Goal: Task Accomplishment & Management: Use online tool/utility

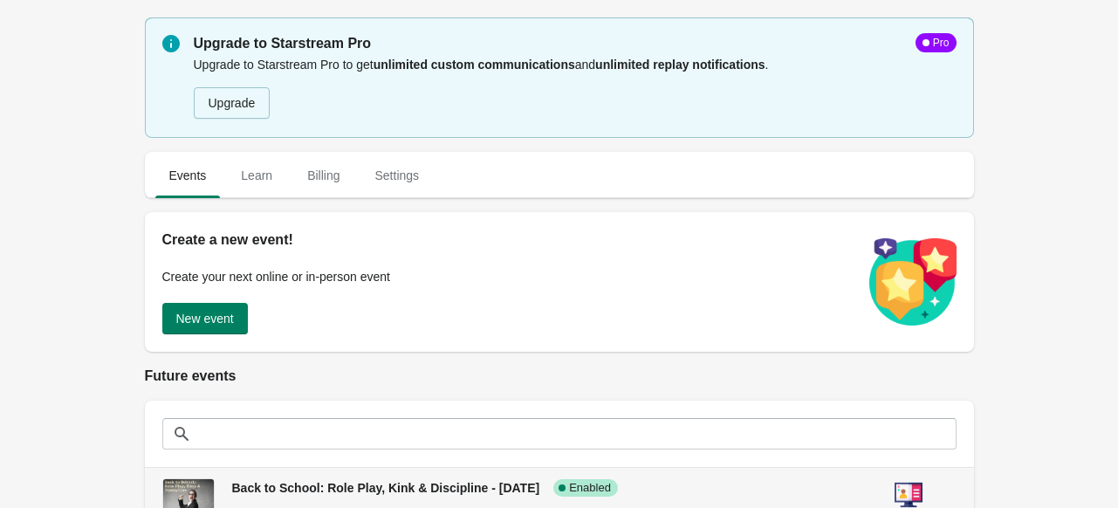
click at [415, 495] on span "Back to School: Role Play, Kink & Discipline - [DATE]" at bounding box center [386, 488] width 308 height 14
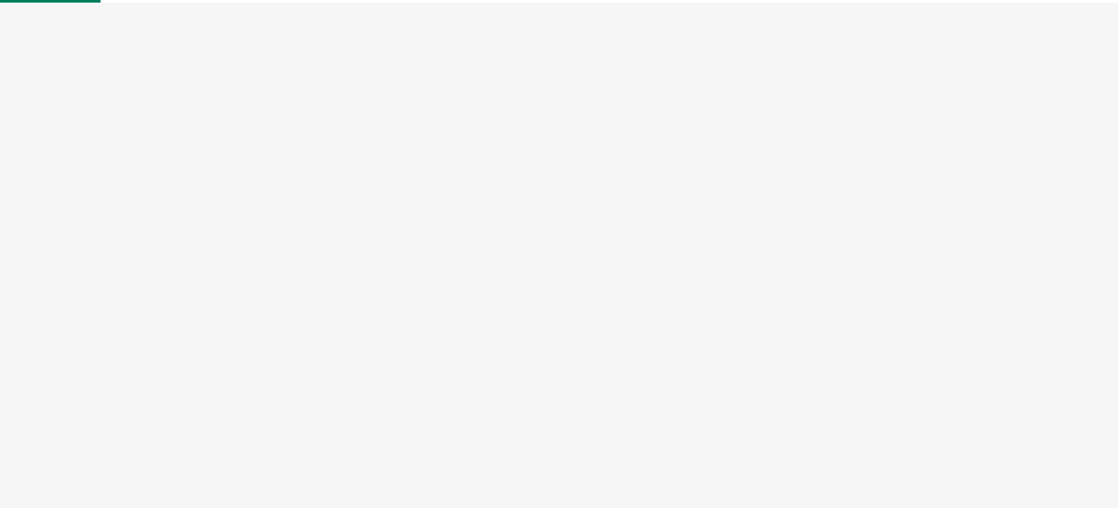
select select "US"
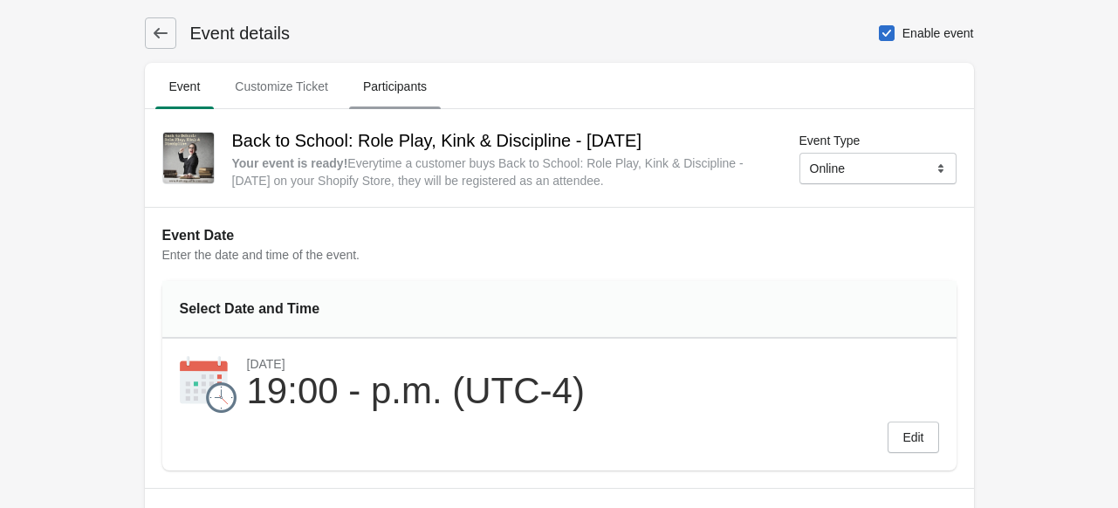
click at [388, 86] on span "Participants" at bounding box center [395, 86] width 92 height 31
select select "US"
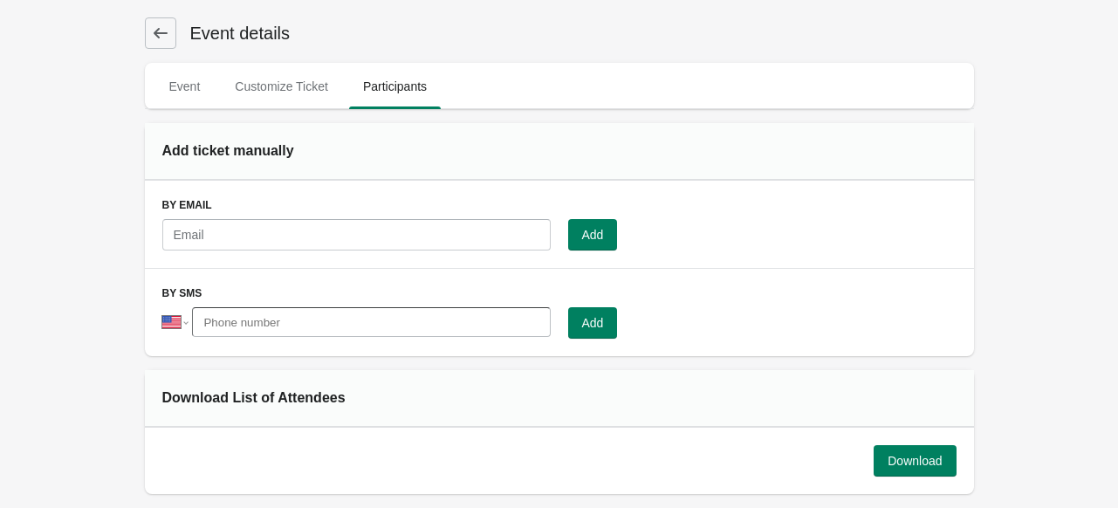
click at [162, 38] on icon at bounding box center [160, 32] width 17 height 17
